Goal: Task Accomplishment & Management: Complete application form

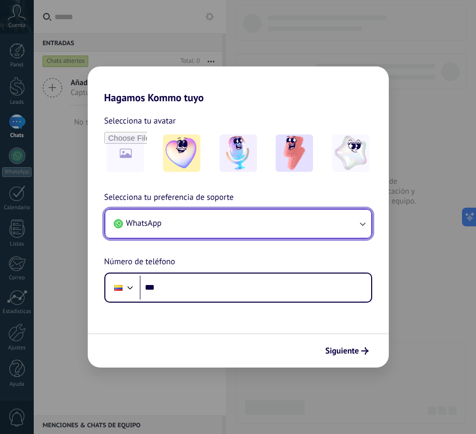
click at [274, 237] on button "WhatsApp" at bounding box center [238, 224] width 266 height 28
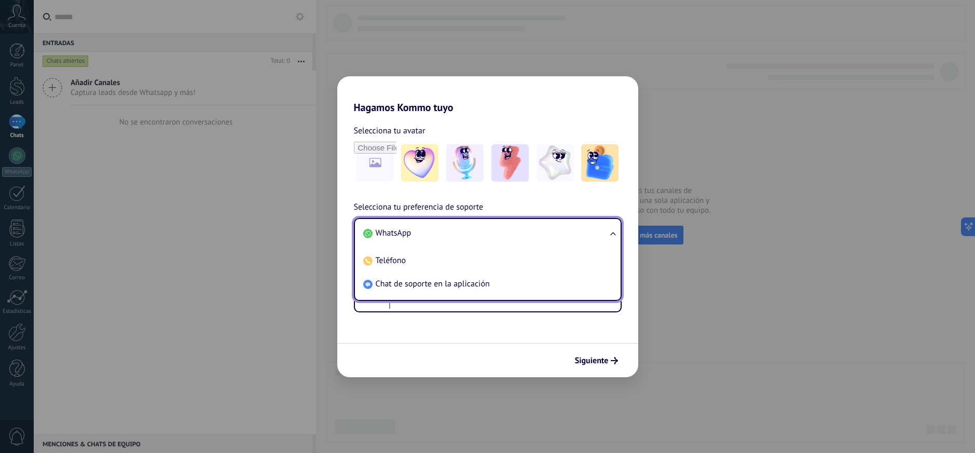
click at [434, 236] on li "WhatsApp" at bounding box center [485, 233] width 253 height 23
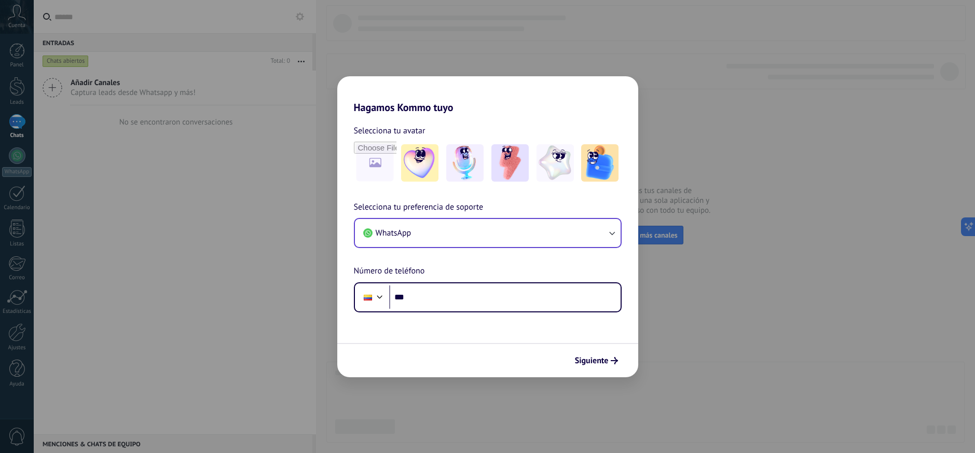
click at [475, 224] on div "Hagamos Kommo tuyo Selecciona tu avatar Selecciona tu preferencia de soporte Wh…" at bounding box center [487, 226] width 975 height 453
click at [376, 176] on input "file" at bounding box center [375, 163] width 40 height 40
click at [475, 353] on button "Siguiente" at bounding box center [596, 361] width 52 height 18
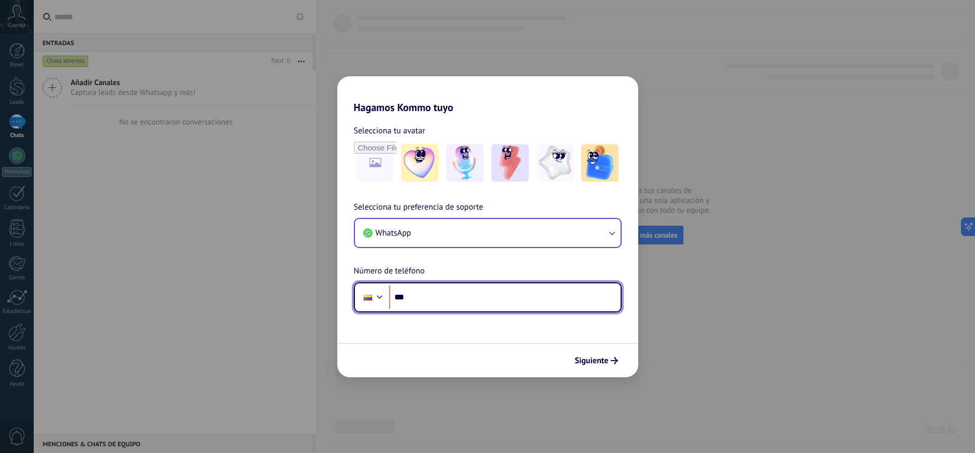
click at [475, 300] on input "***" at bounding box center [504, 297] width 231 height 24
click at [475, 295] on input "***" at bounding box center [504, 297] width 231 height 24
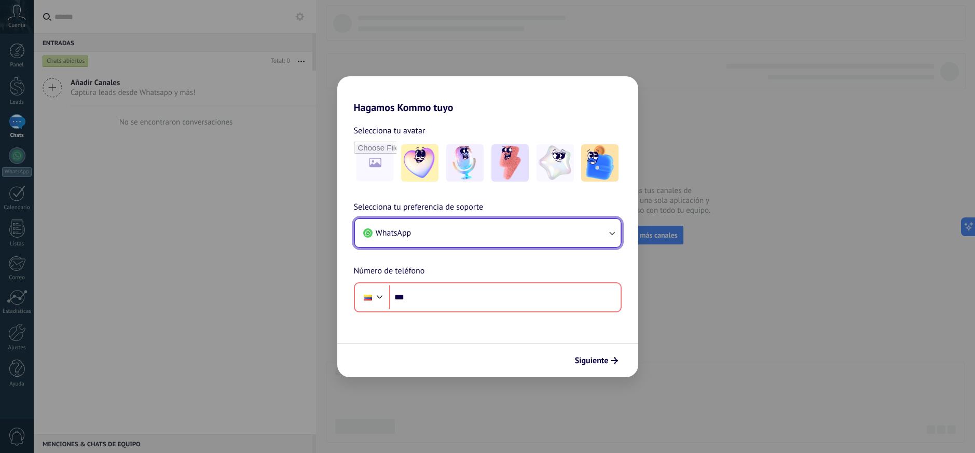
click at [475, 239] on button "WhatsApp" at bounding box center [488, 233] width 266 height 28
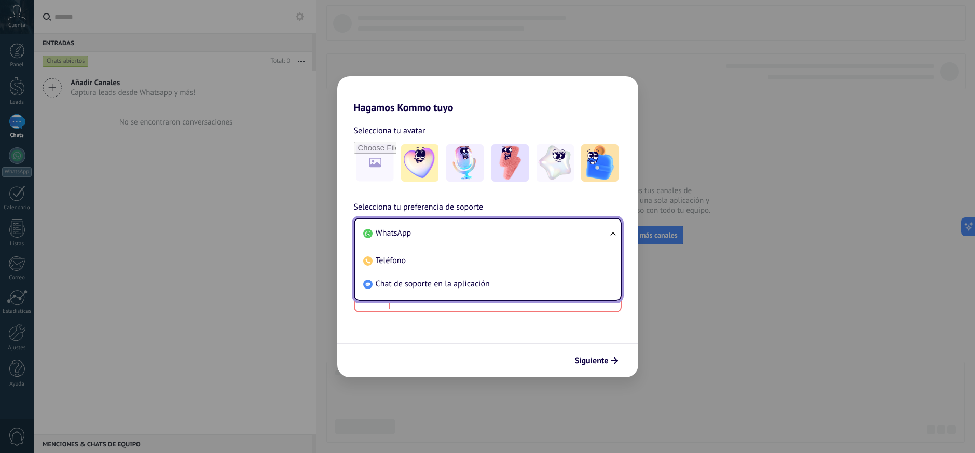
click at [475, 239] on li "WhatsApp" at bounding box center [485, 233] width 253 height 23
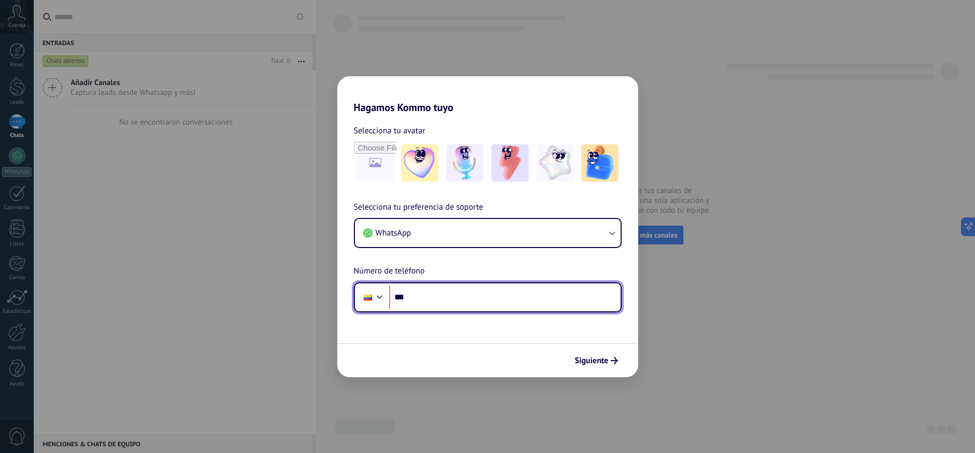
click at [475, 297] on input "***" at bounding box center [504, 297] width 231 height 24
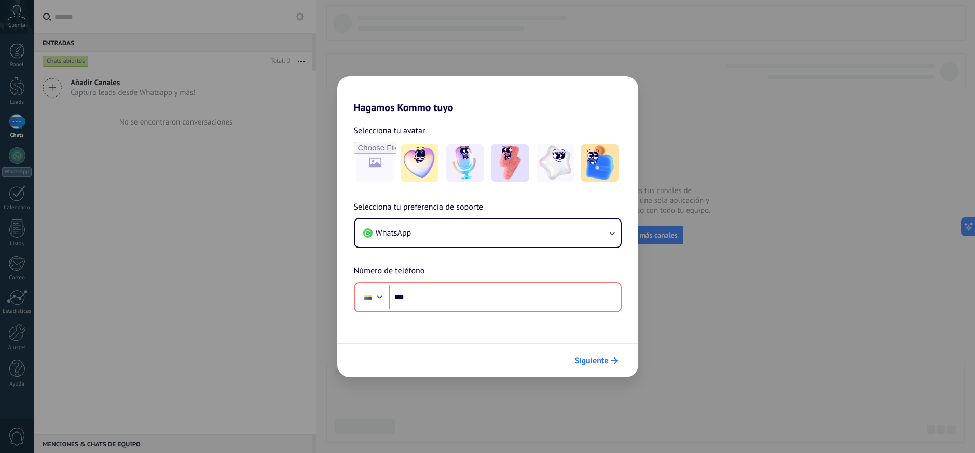
click at [475, 357] on span "Siguiente" at bounding box center [592, 360] width 34 height 7
click at [475, 194] on div "Hagamos Kommo tuyo Selecciona tu avatar Selecciona tu preferencia de soporte Wh…" at bounding box center [487, 226] width 975 height 453
click at [475, 156] on div "Hagamos Kommo tuyo Selecciona tu avatar Selecciona tu preferencia de soporte Wh…" at bounding box center [487, 226] width 975 height 453
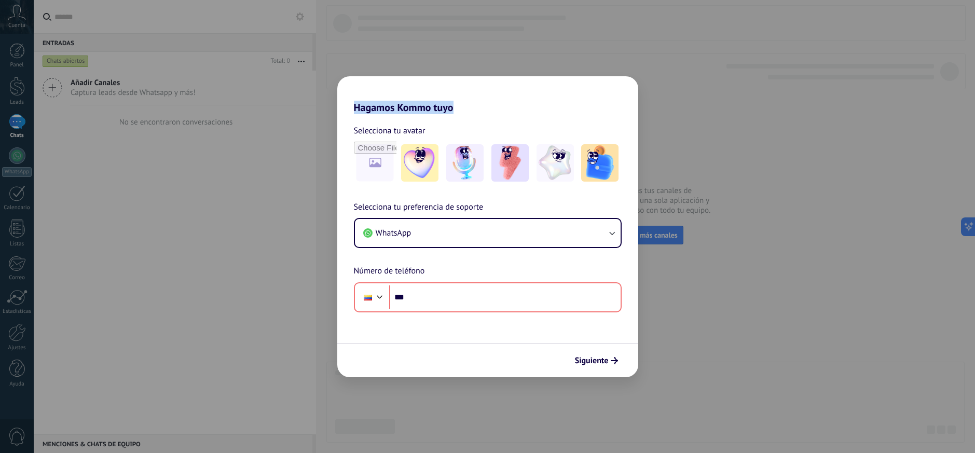
click at [196, 150] on div "Hagamos Kommo tuyo Selecciona tu avatar Selecciona tu preferencia de soporte Wh…" at bounding box center [487, 226] width 975 height 453
click at [475, 203] on div "Selecciona tu preferencia de soporte WhatsApp Número de teléfono Phone ***" at bounding box center [487, 257] width 301 height 112
click at [475, 359] on span "Siguiente" at bounding box center [592, 360] width 34 height 7
drag, startPoint x: 603, startPoint y: 359, endPoint x: 569, endPoint y: 322, distance: 49.6
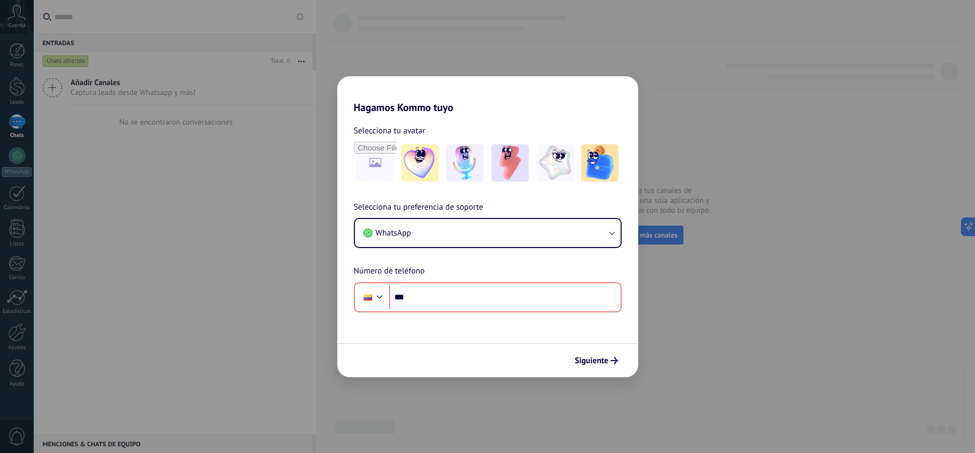
click at [475, 359] on span "Siguiente" at bounding box center [592, 360] width 34 height 7
click at [475, 171] on div "Hagamos Kommo tuyo Selecciona tu avatar Selecciona tu preferencia de soporte Wh…" at bounding box center [487, 226] width 975 height 453
click at [475, 23] on div "Hagamos Kommo tuyo Selecciona tu avatar Selecciona tu preferencia de soporte Wh…" at bounding box center [487, 226] width 975 height 453
click at [207, 88] on div "Hagamos Kommo tuyo Selecciona tu avatar Selecciona tu preferencia de soporte Wh…" at bounding box center [487, 226] width 975 height 453
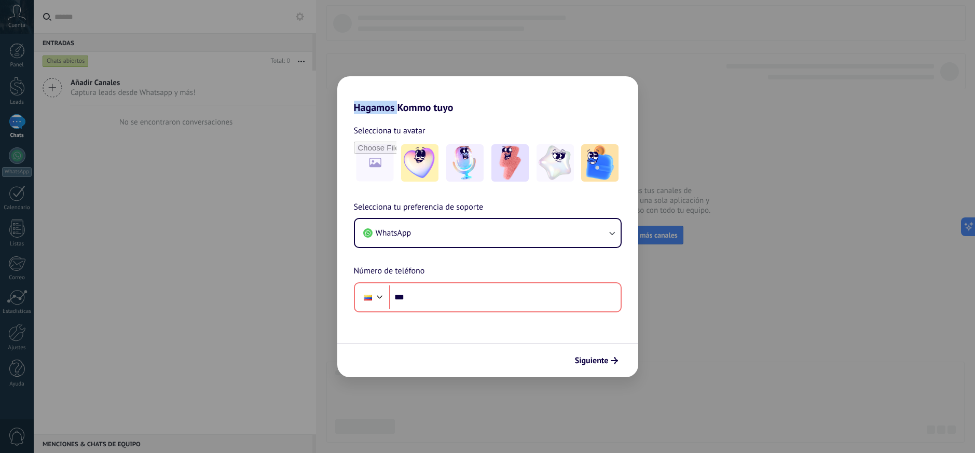
click at [207, 88] on div "Hagamos Kommo tuyo Selecciona tu avatar Selecciona tu preferencia de soporte Wh…" at bounding box center [487, 226] width 975 height 453
click at [208, 271] on div "Hagamos Kommo tuyo Selecciona tu avatar Selecciona tu preferencia de soporte Wh…" at bounding box center [487, 226] width 975 height 453
drag, startPoint x: 208, startPoint y: 271, endPoint x: 215, endPoint y: 271, distance: 6.7
click at [213, 271] on div "Hagamos Kommo tuyo Selecciona tu avatar Selecciona tu preferencia de soporte Wh…" at bounding box center [487, 226] width 975 height 453
click at [475, 97] on div "Hagamos Kommo tuyo Selecciona tu avatar Selecciona tu preferencia de soporte Wh…" at bounding box center [487, 226] width 975 height 453
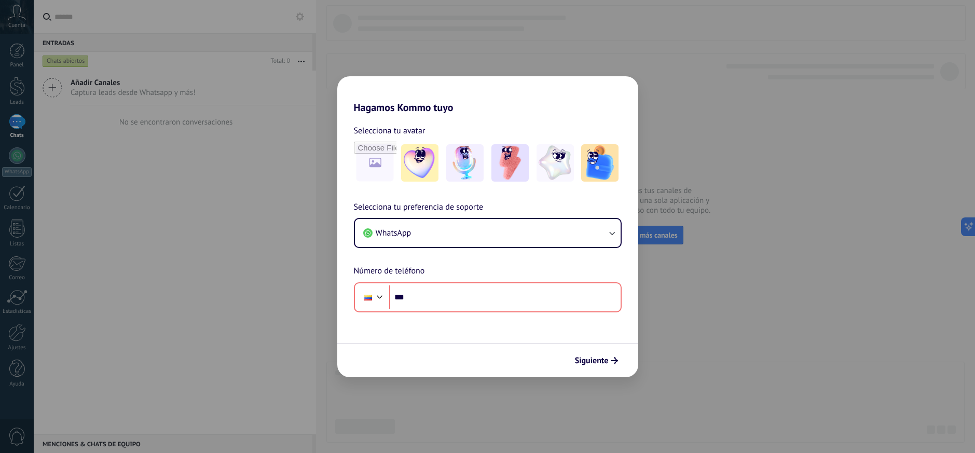
click at [475, 97] on div "Hagamos Kommo tuyo Selecciona tu avatar Selecciona tu preferencia de soporte Wh…" at bounding box center [487, 226] width 975 height 453
drag, startPoint x: 60, startPoint y: 394, endPoint x: 82, endPoint y: 371, distance: 31.6
click at [60, 394] on div "Hagamos Kommo tuyo Selecciona tu avatar Selecciona tu preferencia de soporte Wh…" at bounding box center [487, 226] width 975 height 453
